Goal: Task Accomplishment & Management: Manage account settings

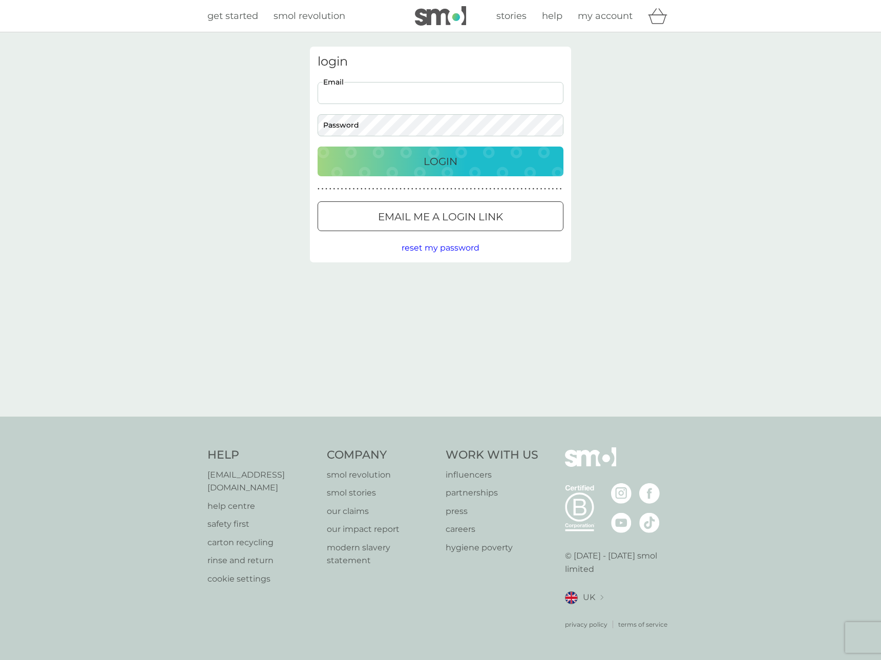
click at [441, 91] on input "Email" at bounding box center [441, 93] width 246 height 22
type input "[EMAIL_ADDRESS][DOMAIN_NAME]"
click at [318, 147] on button "Login" at bounding box center [441, 162] width 246 height 30
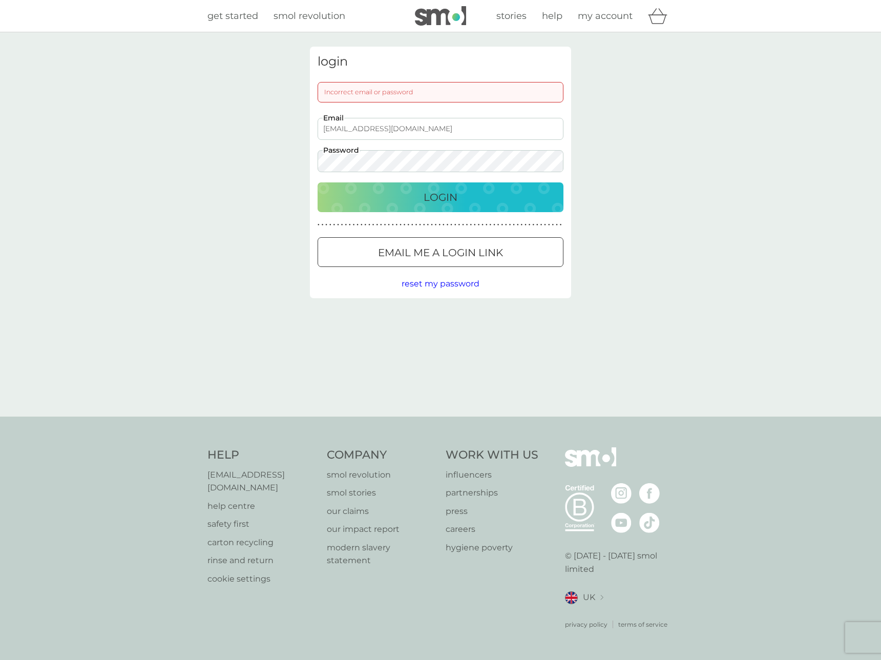
click at [187, 153] on div "login Incorrect email or password [EMAIL_ADDRESS][DOMAIN_NAME] Email Password L…" at bounding box center [440, 224] width 881 height 384
click at [318, 182] on button "Login" at bounding box center [441, 197] width 246 height 30
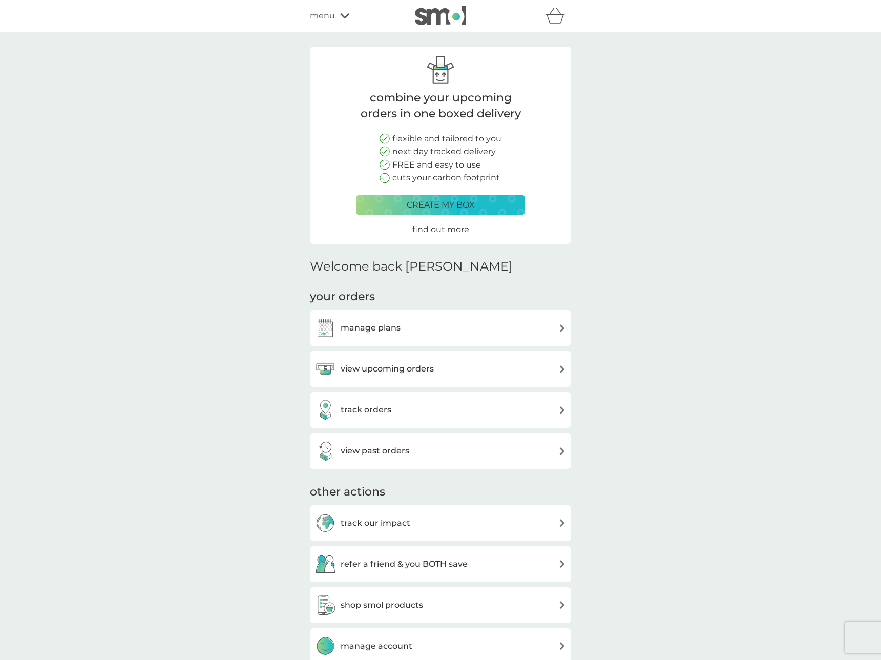
click at [497, 367] on div "view upcoming orders" at bounding box center [440, 369] width 251 height 20
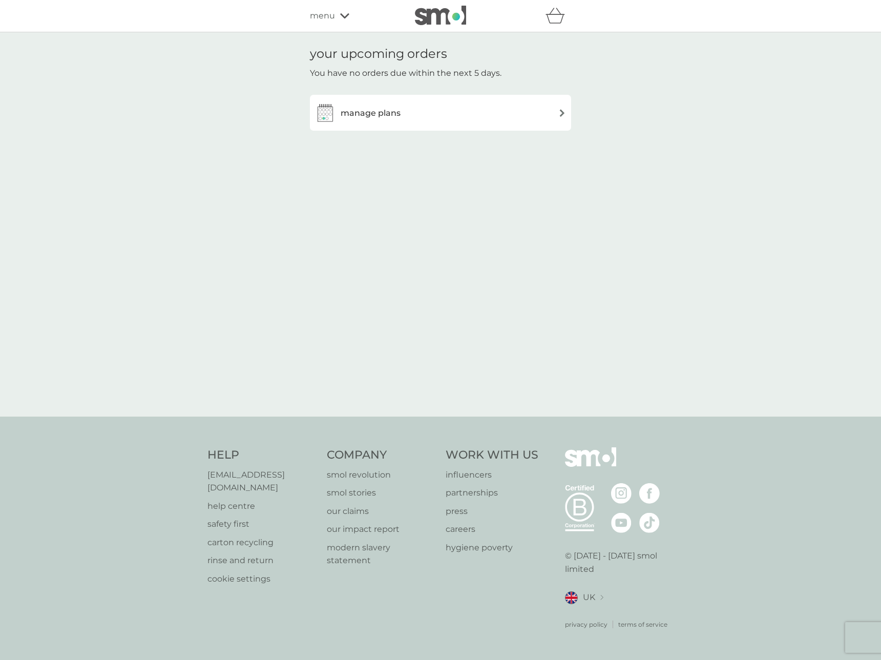
click at [407, 116] on div "manage plans" at bounding box center [440, 112] width 251 height 20
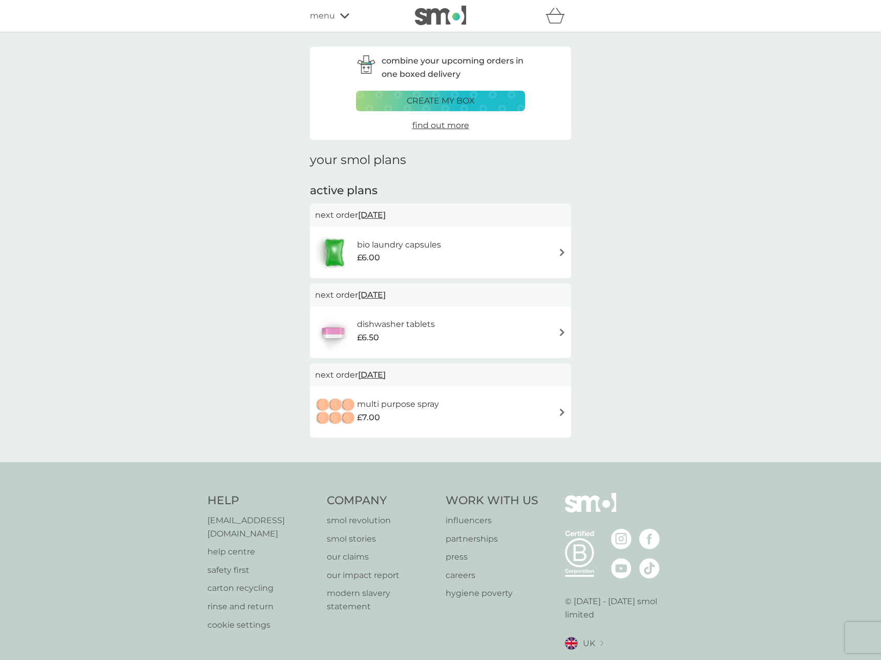
click at [546, 324] on div "dishwasher tablets £6.50" at bounding box center [440, 333] width 251 height 36
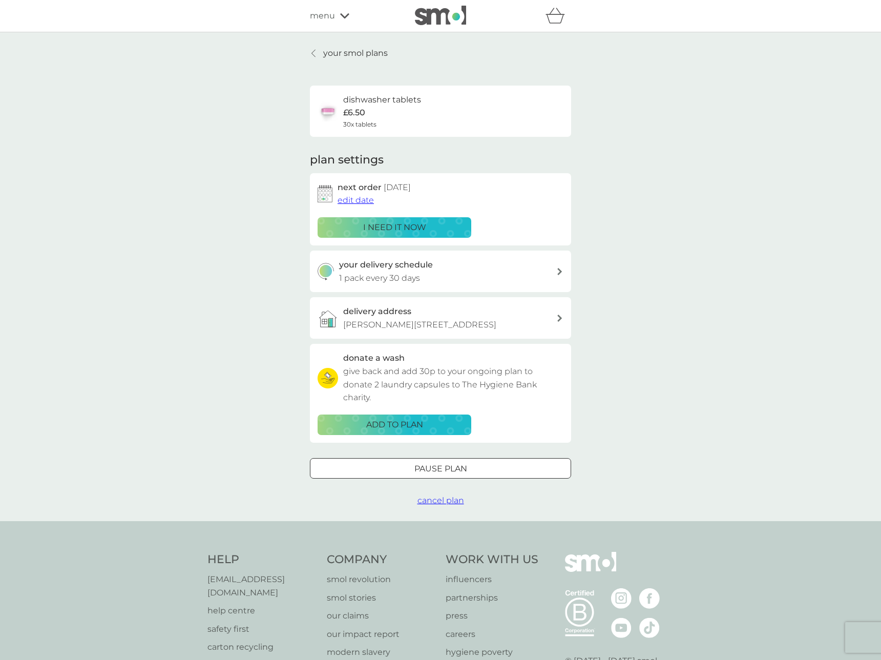
click at [521, 269] on div "your delivery schedule 1 pack every 30 days" at bounding box center [448, 271] width 218 height 26
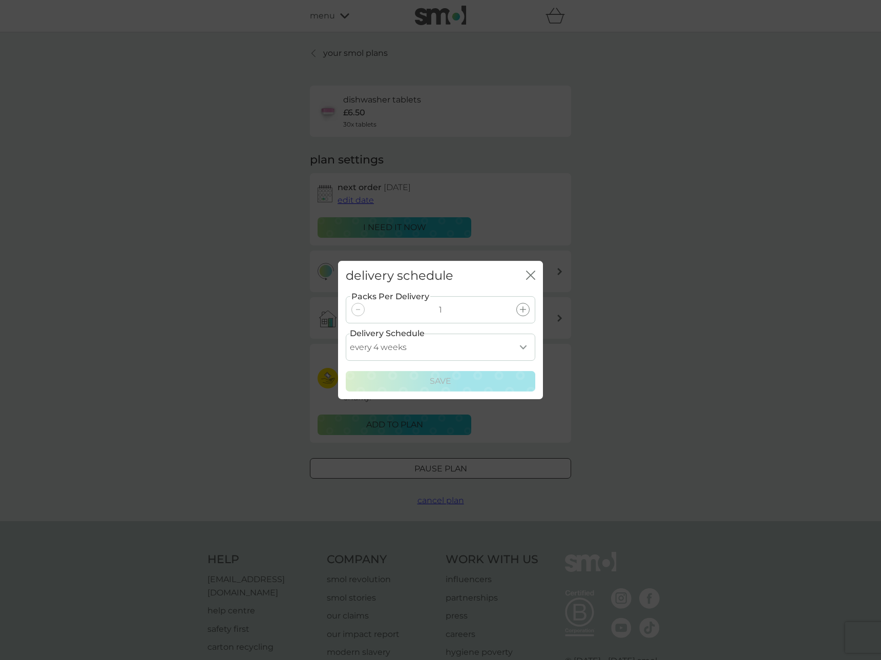
click at [526, 344] on select "every 1 week every 2 weeks every 3 weeks every 4 weeks every 5 weeks every 6 we…" at bounding box center [441, 346] width 190 height 27
select select "42"
click at [346, 333] on select "every 1 week every 2 weeks every 3 weeks every 4 weeks every 5 weeks every 6 we…" at bounding box center [441, 346] width 190 height 27
click at [466, 377] on div "Save" at bounding box center [440, 380] width 176 height 13
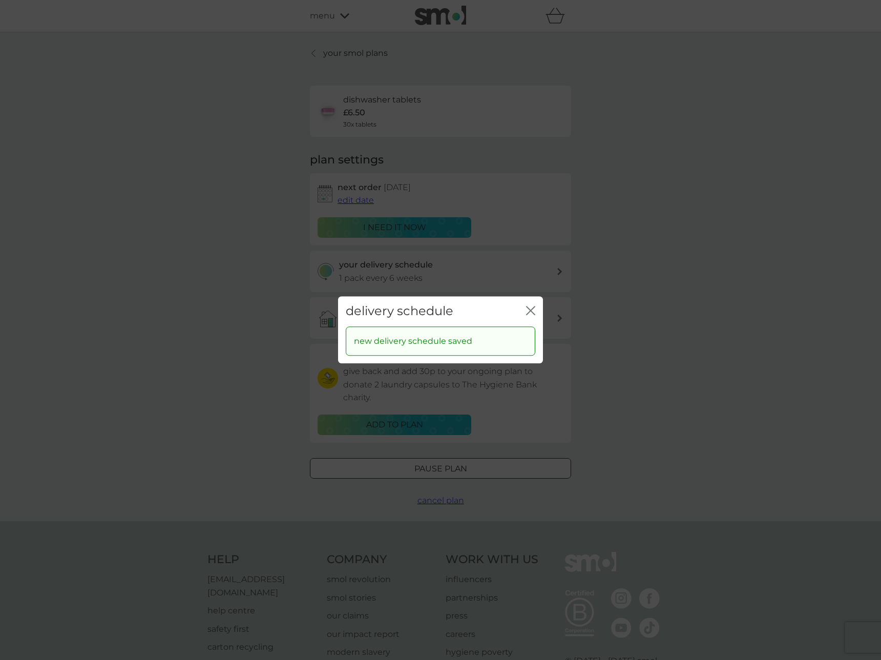
click at [530, 308] on icon "close" at bounding box center [530, 310] width 9 height 9
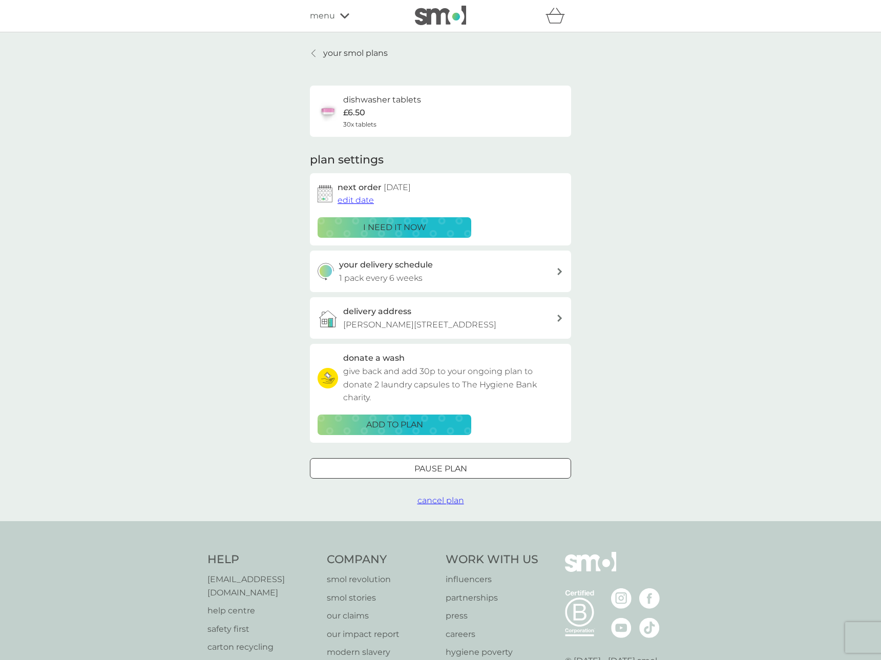
click at [346, 51] on p "your smol plans" at bounding box center [355, 53] width 65 height 13
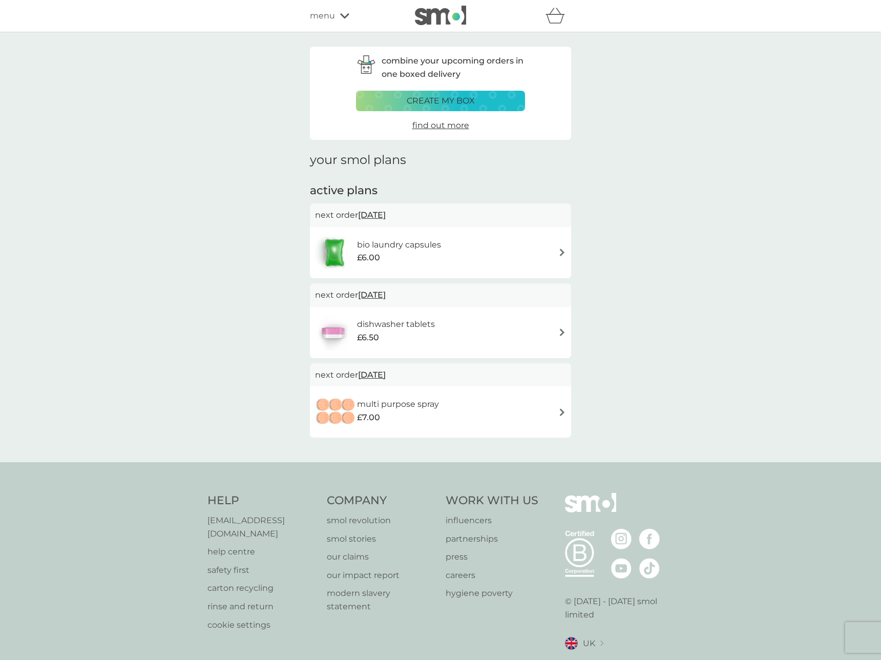
click at [152, 273] on div "combine your upcoming orders in one boxed delivery create my box find out more …" at bounding box center [440, 247] width 881 height 430
click at [451, 97] on p "create my box" at bounding box center [441, 100] width 68 height 13
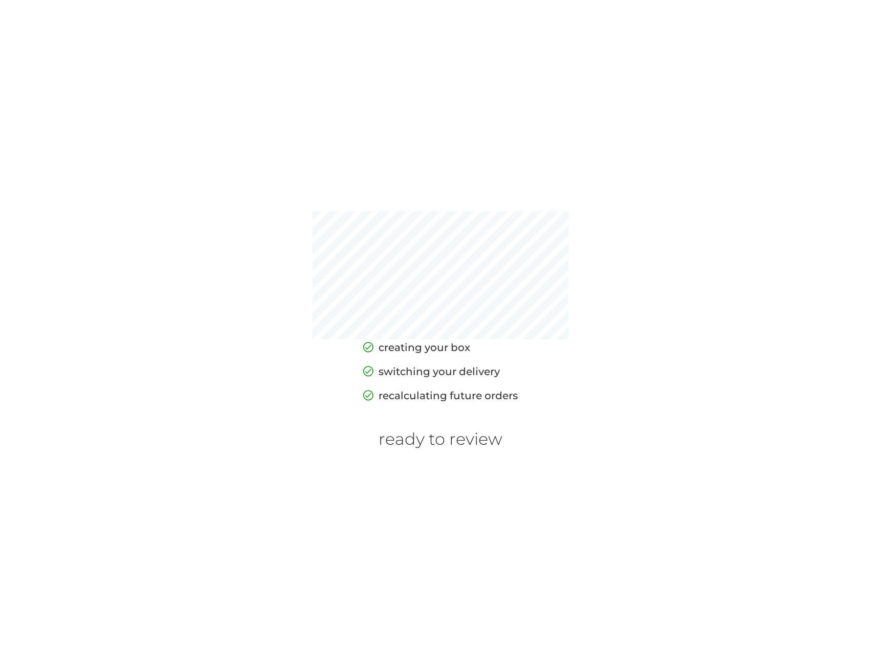
click at [471, 441] on h6 "ready to review" at bounding box center [441, 438] width 124 height 19
